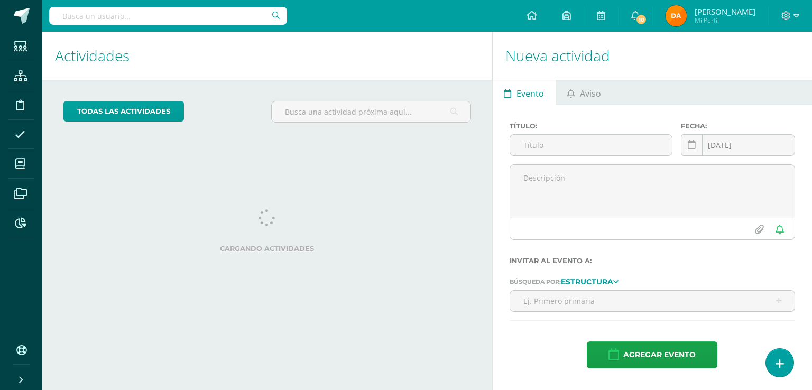
click at [223, 21] on input "text" at bounding box center [168, 16] width 238 height 18
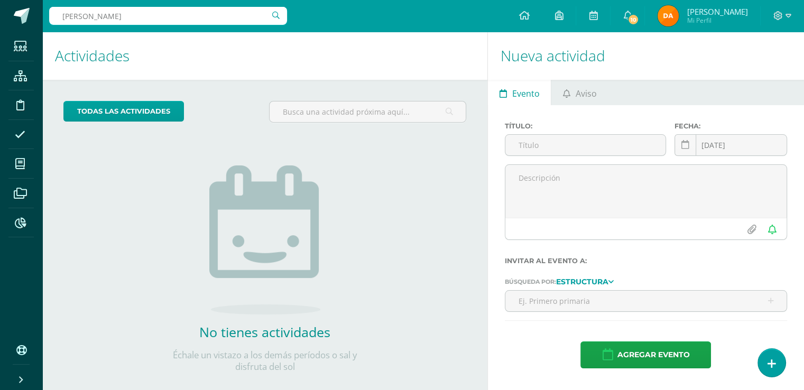
type input "[PERSON_NAME]"
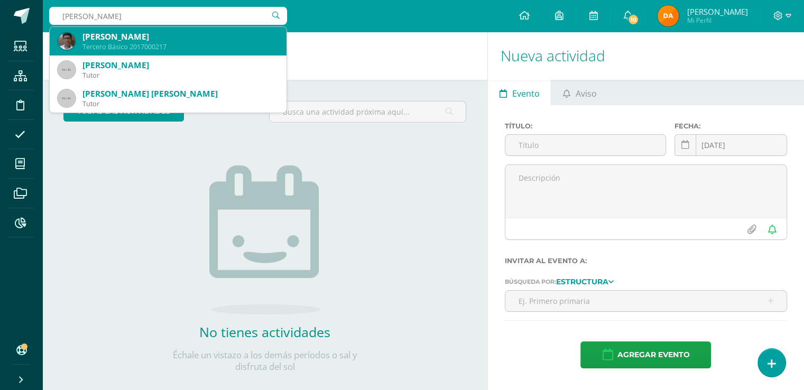
click at [245, 48] on div "Tercero Básico 2017000217" at bounding box center [179, 46] width 195 height 9
